Goal: Transaction & Acquisition: Obtain resource

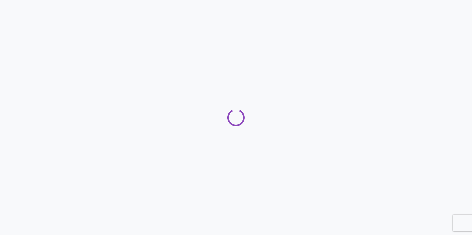
click at [288, 126] on div "Loading" at bounding box center [236, 117] width 472 height 17
drag, startPoint x: 288, startPoint y: 127, endPoint x: 223, endPoint y: 128, distance: 64.4
click at [223, 128] on div at bounding box center [236, 117] width 472 height 235
click at [185, 173] on div at bounding box center [236, 117] width 472 height 235
drag, startPoint x: 185, startPoint y: 173, endPoint x: 146, endPoint y: 149, distance: 45.7
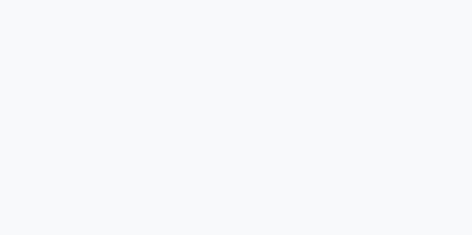
click at [146, 149] on div at bounding box center [236, 117] width 472 height 235
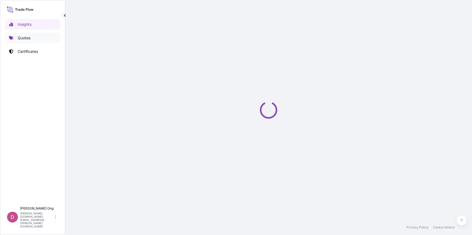
click at [33, 35] on link "Quotes" at bounding box center [33, 38] width 56 height 11
click at [196, 96] on div "Loading" at bounding box center [268, 110] width 385 height 220
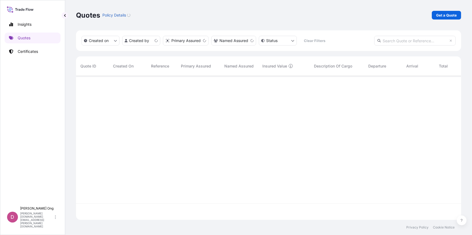
scroll to position [143, 381]
drag, startPoint x: 196, startPoint y: 96, endPoint x: 157, endPoint y: 101, distance: 39.4
click at [157, 101] on div at bounding box center [296, 140] width 440 height 128
click at [439, 19] on link "Get a Quote" at bounding box center [446, 15] width 29 height 9
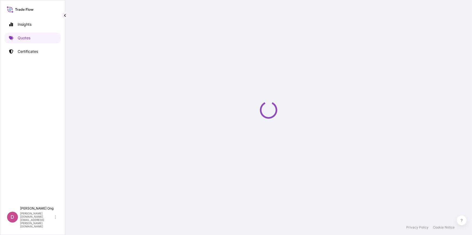
select select "Sea"
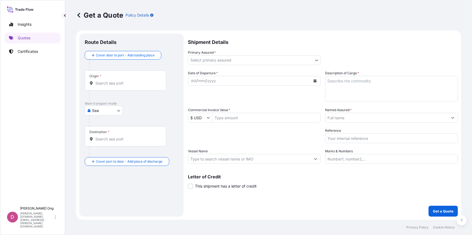
click at [316, 61] on body "Insights Quotes Certificates D Darren Ong darren.ong@ixmetals.com Get a Quote P…" at bounding box center [236, 117] width 472 height 235
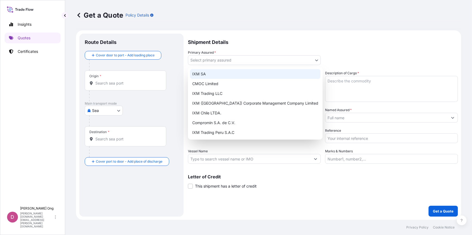
click at [278, 75] on div "IXM SA" at bounding box center [255, 74] width 130 height 10
select select "31846"
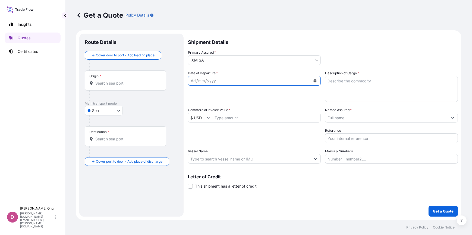
click at [319, 80] on button "Calendar" at bounding box center [315, 81] width 9 height 9
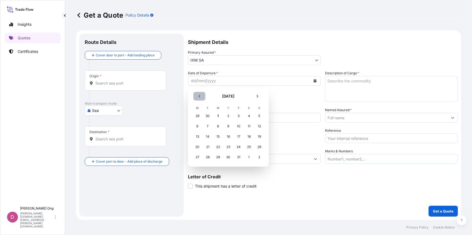
click at [197, 95] on button "Previous" at bounding box center [199, 96] width 12 height 9
click at [237, 117] on div "5" at bounding box center [239, 116] width 10 height 10
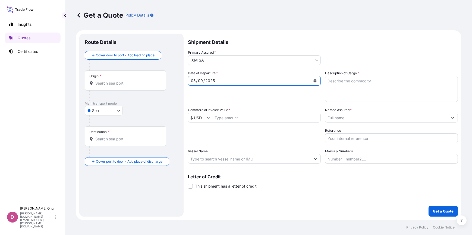
click at [386, 119] on input "Named Assured *" at bounding box center [386, 118] width 122 height 10
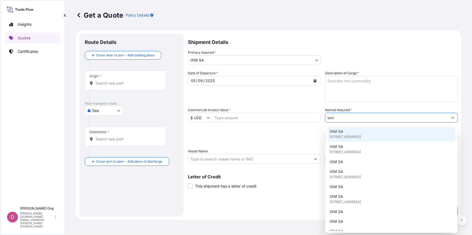
click at [353, 136] on span "Rue de Lausanne 15, 1201, Genève, Switzerland" at bounding box center [345, 136] width 31 height 5
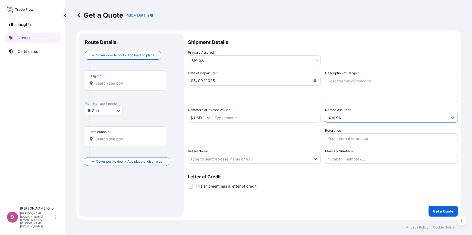
type input "IXM SA"
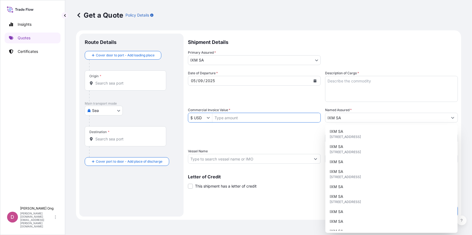
click at [248, 116] on input "Commercial Invoice Value *" at bounding box center [266, 118] width 108 height 10
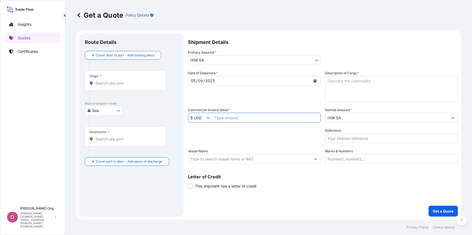
paste input "27,837,867.92"
type input "27,837,867.92"
click at [277, 134] on div "Packing Category Type to search a container mode Please select a primary mode o…" at bounding box center [254, 135] width 133 height 15
drag, startPoint x: 277, startPoint y: 134, endPoint x: 251, endPoint y: 150, distance: 30.5
click at [251, 150] on div "Vessel Name" at bounding box center [254, 156] width 133 height 15
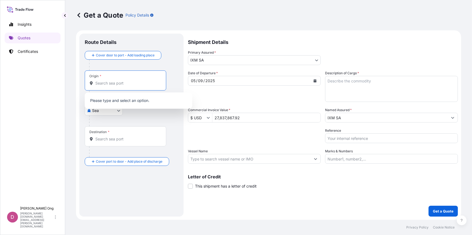
click at [122, 81] on input "Origin *" at bounding box center [127, 83] width 64 height 5
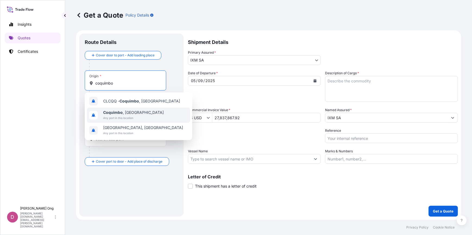
click at [136, 112] on div "Coquimbo , Chile Any port in this location" at bounding box center [138, 115] width 103 height 15
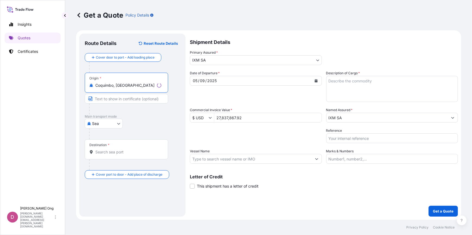
type input "Coquimbo, Chile"
click at [111, 152] on input "Destination *" at bounding box center [128, 152] width 66 height 5
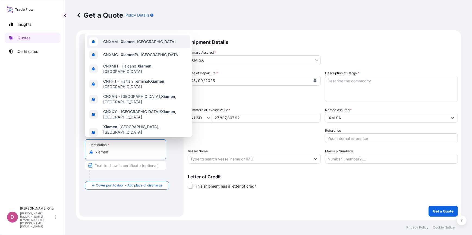
click at [147, 45] on span "CNXAM - Xiamen , China" at bounding box center [139, 41] width 73 height 5
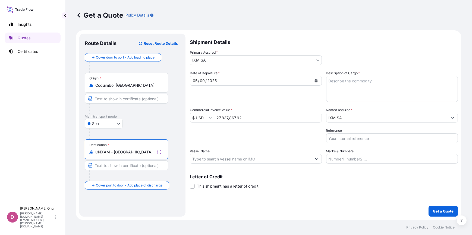
type input "CNXAM - Xiamen, China"
click at [131, 100] on input "Text to appear on certificate" at bounding box center [126, 99] width 83 height 10
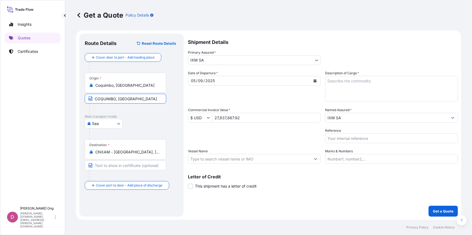
type input "COQUIMBO, CHILE"
type input "XIAMEN,CHINA"
click at [374, 87] on textarea "Description of Cargo *" at bounding box center [391, 89] width 133 height 26
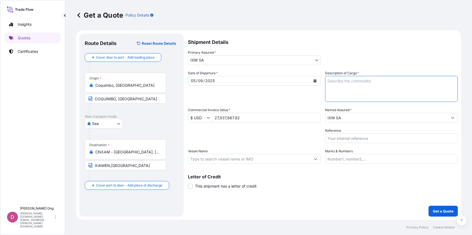
click at [366, 95] on textarea "Description of Cargo *" at bounding box center [391, 89] width 133 height 26
paste textarea "COPPER CONCENTRATES"
click at [363, 90] on textarea "COPPER CONCENTRATES QUANTITY:" at bounding box center [391, 89] width 133 height 26
paste textarea "9161.2100"
type textarea "COPPER CONCENTRATES QUANTITY: 9161.2100 DMT ASSURED BY IXM S.A."
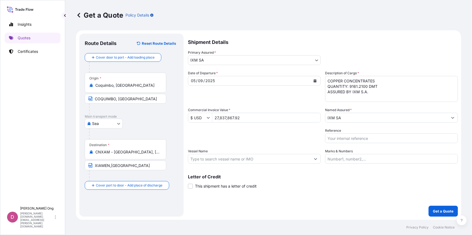
click at [360, 135] on input "Reference" at bounding box center [391, 139] width 133 height 10
paste input "BCC15566S"
type input "BCC15566S-P / BL NO.: 01"
drag, startPoint x: 238, startPoint y: 158, endPoint x: 239, endPoint y: 155, distance: 2.9
click at [238, 158] on input "Vessel Name" at bounding box center [249, 159] width 122 height 10
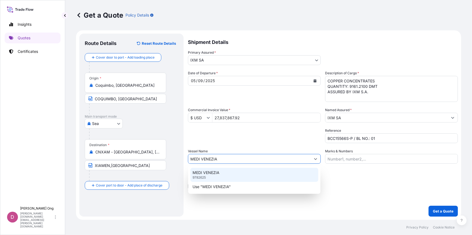
click at [217, 176] on div "MEDI VENEZIA 9782625" at bounding box center [254, 175] width 128 height 14
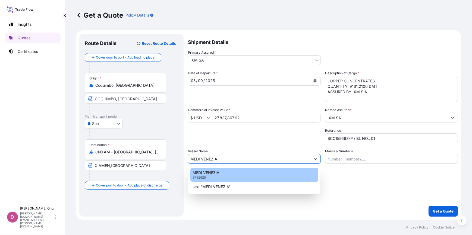
type input "MEDI VENEZIA"
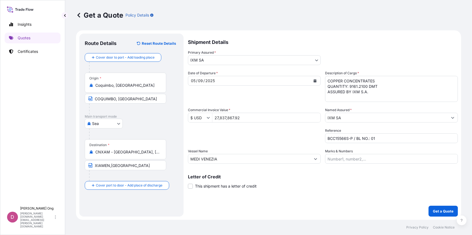
click at [209, 187] on span "This shipment has a letter of credit" at bounding box center [226, 186] width 62 height 5
click at [188, 184] on input "This shipment has a letter of credit" at bounding box center [188, 184] width 0 height 0
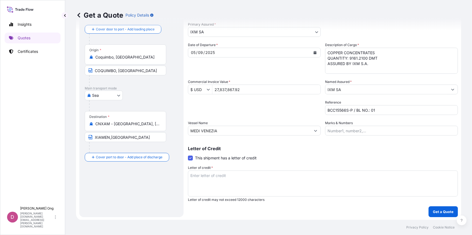
scroll to position [29, 0]
click at [220, 180] on textarea "Letter of credit *" at bounding box center [323, 184] width 270 height 26
paste textarea "FOR 110% OF PROVISIONAL CIF FO CARGO VALUE IN THE CURRENCY OF THE DRAFT BLANK E…"
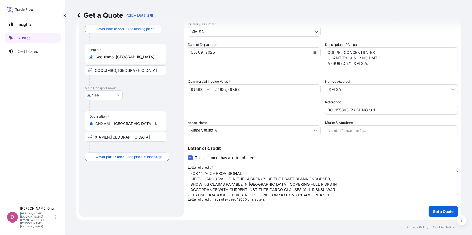
scroll to position [0, 0]
click at [299, 179] on textarea "FOR 110% OF PROVISIONAL CIF FO CARGO VALUE IN THE CURRENCY OF THE DRAFT BLANK E…" at bounding box center [323, 184] width 270 height 26
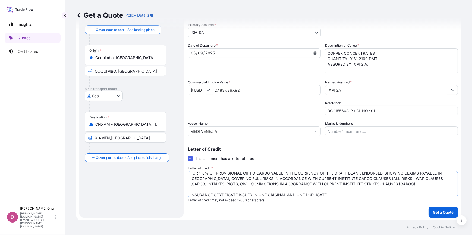
scroll to position [29, 0]
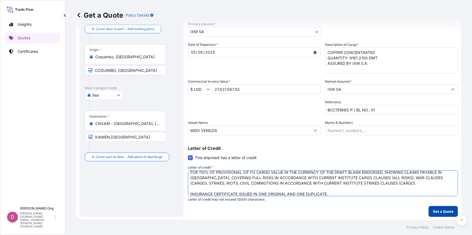
type textarea "FOR 110% OF PROVISIONAL CIF FO CARGO VALUE IN THE CURRENCY OF THE DRAFT BLANK E…"
click at [445, 212] on p "Get a Quote" at bounding box center [443, 211] width 21 height 5
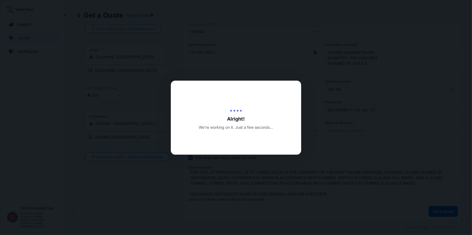
click at [422, 213] on div at bounding box center [236, 117] width 472 height 235
drag, startPoint x: 422, startPoint y: 213, endPoint x: 371, endPoint y: 219, distance: 51.6
click at [371, 219] on div at bounding box center [236, 117] width 472 height 235
drag, startPoint x: 371, startPoint y: 219, endPoint x: 351, endPoint y: 218, distance: 20.4
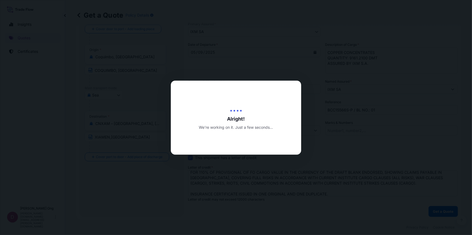
click at [351, 218] on div at bounding box center [236, 117] width 472 height 235
drag, startPoint x: 351, startPoint y: 218, endPoint x: 322, endPoint y: 218, distance: 28.5
click at [322, 218] on div at bounding box center [236, 117] width 472 height 235
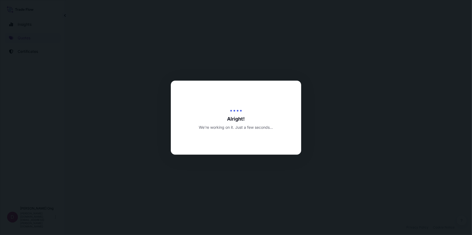
drag, startPoint x: 322, startPoint y: 218, endPoint x: 300, endPoint y: 218, distance: 22.5
click at [300, 218] on div at bounding box center [236, 117] width 472 height 235
drag, startPoint x: 300, startPoint y: 218, endPoint x: 291, endPoint y: 218, distance: 8.1
click at [291, 218] on div at bounding box center [236, 117] width 472 height 235
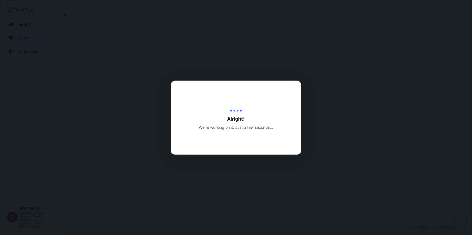
select select "Sea"
select select "31846"
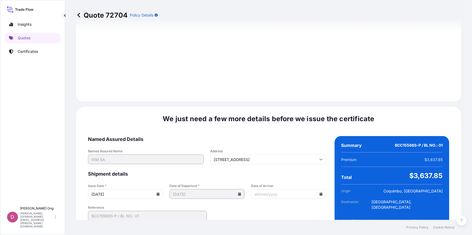
scroll to position [664, 0]
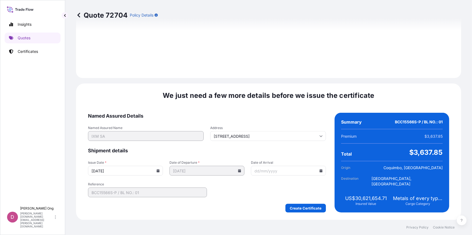
click at [157, 172] on icon at bounding box center [158, 170] width 3 height 3
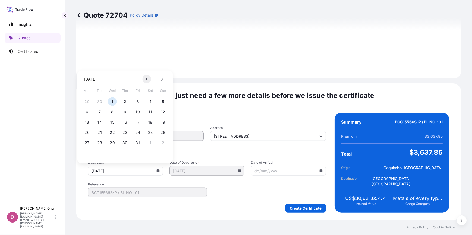
click at [144, 78] on button at bounding box center [147, 79] width 9 height 9
click at [138, 102] on button "5" at bounding box center [137, 101] width 9 height 9
type input "05/09/2025"
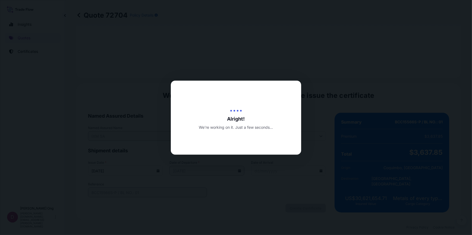
click at [290, 204] on div at bounding box center [236, 117] width 472 height 235
drag, startPoint x: 290, startPoint y: 204, endPoint x: 244, endPoint y: 198, distance: 46.7
click at [244, 198] on div at bounding box center [236, 117] width 472 height 235
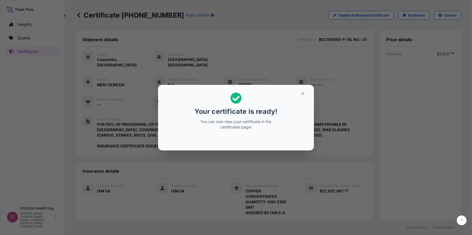
click at [303, 92] on icon "button" at bounding box center [302, 93] width 5 height 5
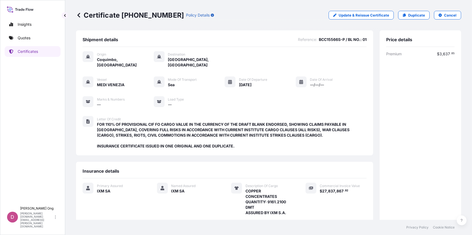
scroll to position [73, 0]
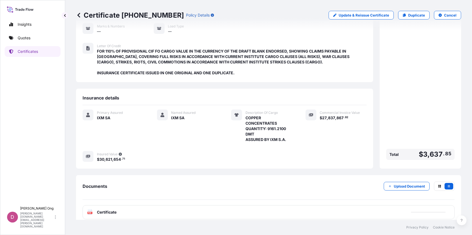
click at [202, 208] on div "PDF Certificate" at bounding box center [269, 213] width 372 height 14
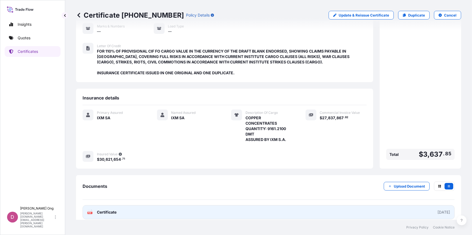
click at [202, 208] on link "PDF Certificate 2025-09-05" at bounding box center [269, 213] width 372 height 14
